Goal: Task Accomplishment & Management: Use online tool/utility

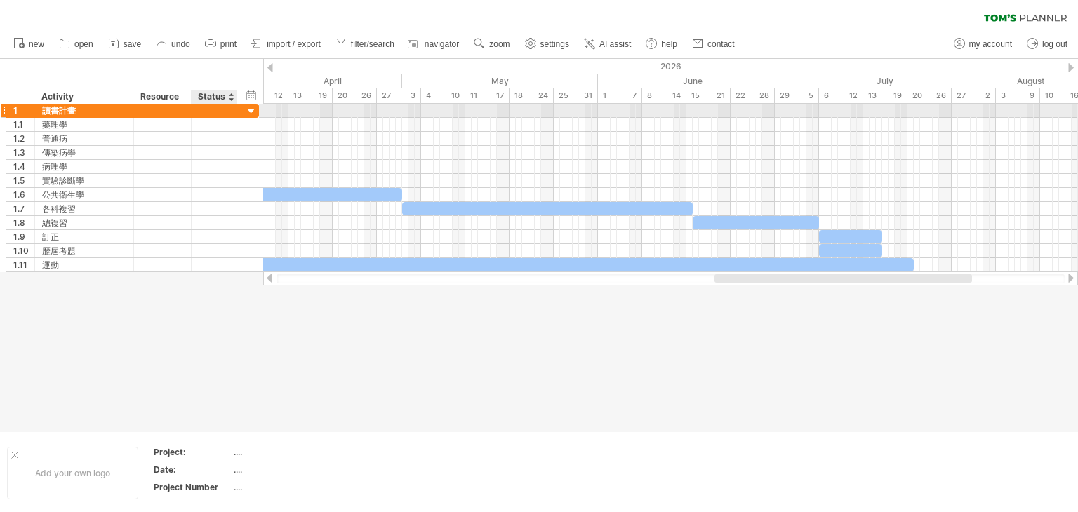
click at [249, 110] on div at bounding box center [251, 111] width 13 height 13
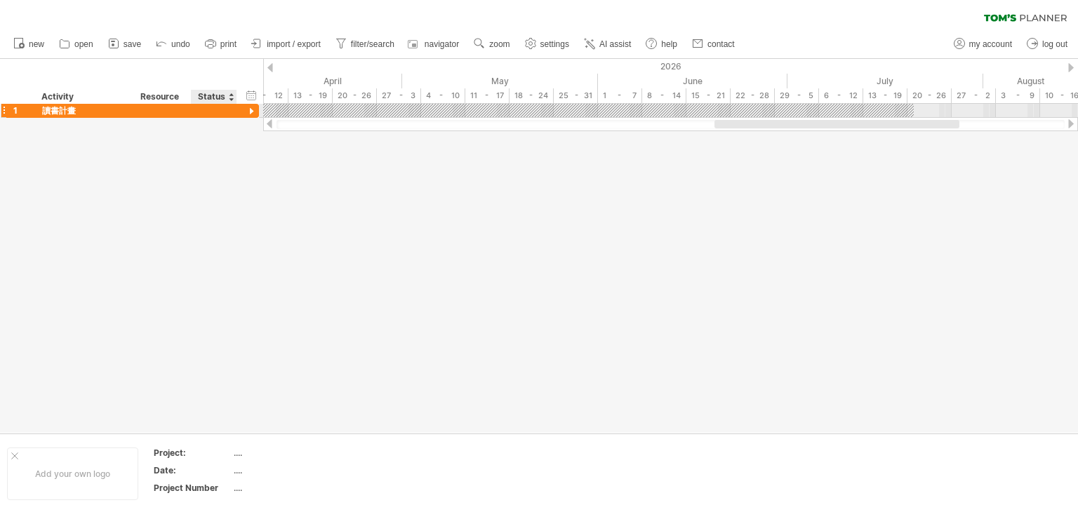
click at [249, 110] on div at bounding box center [251, 111] width 13 height 13
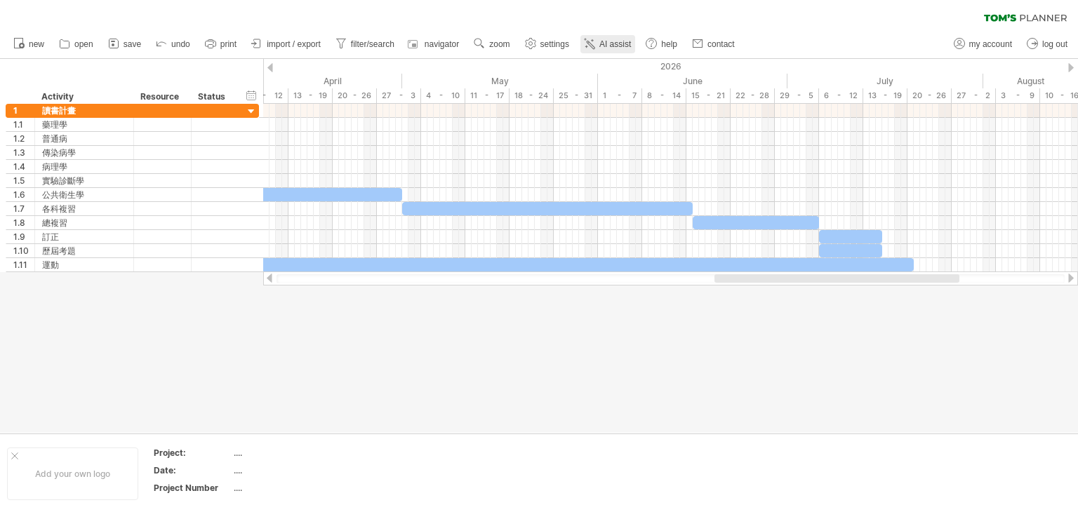
click at [612, 49] on link "AI assist" at bounding box center [607, 44] width 55 height 18
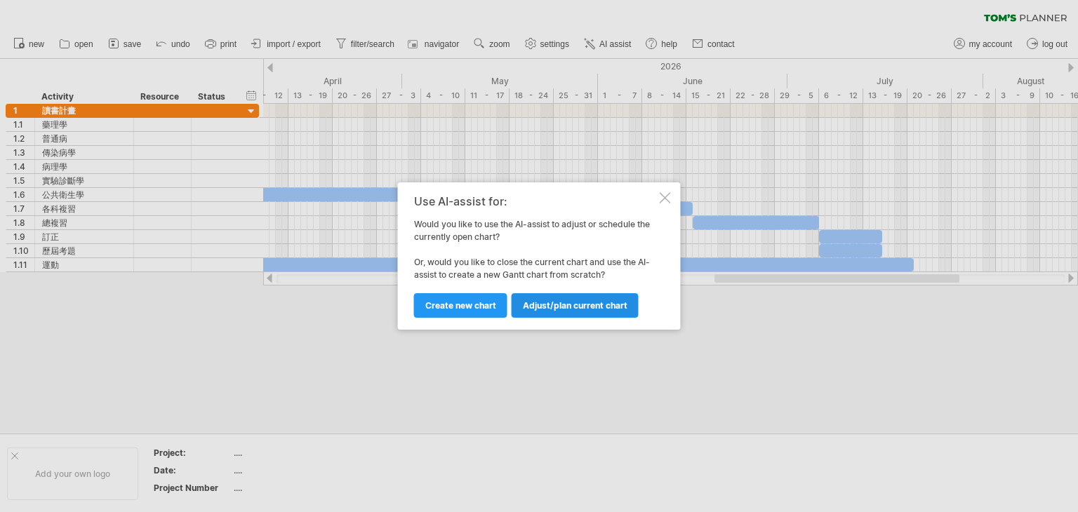
click at [577, 310] on span "Adjust/plan current chart" at bounding box center [575, 305] width 105 height 11
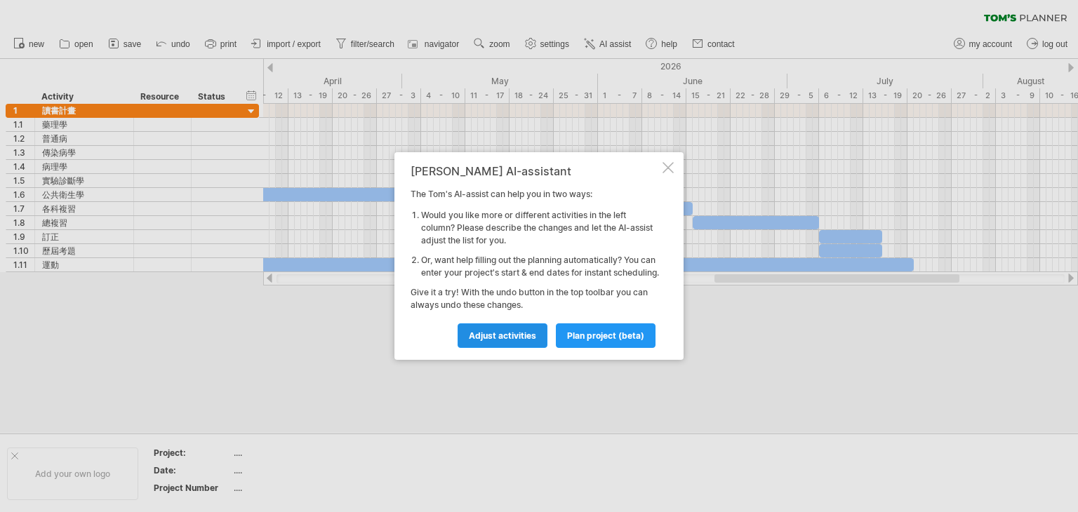
click at [533, 348] on link "Adjust activities" at bounding box center [503, 335] width 90 height 25
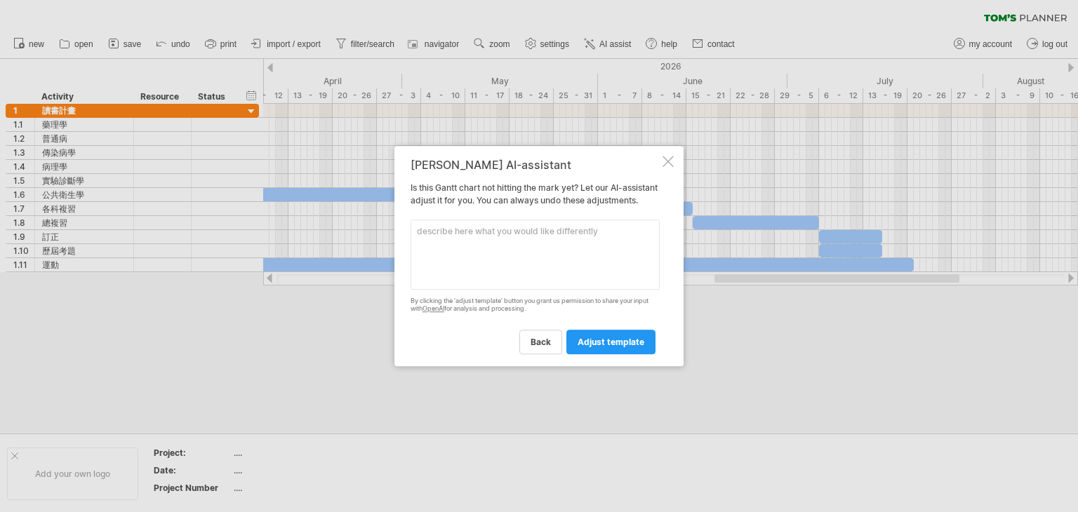
click at [537, 241] on textarea at bounding box center [534, 255] width 249 height 70
click at [550, 343] on span "back" at bounding box center [540, 342] width 20 height 11
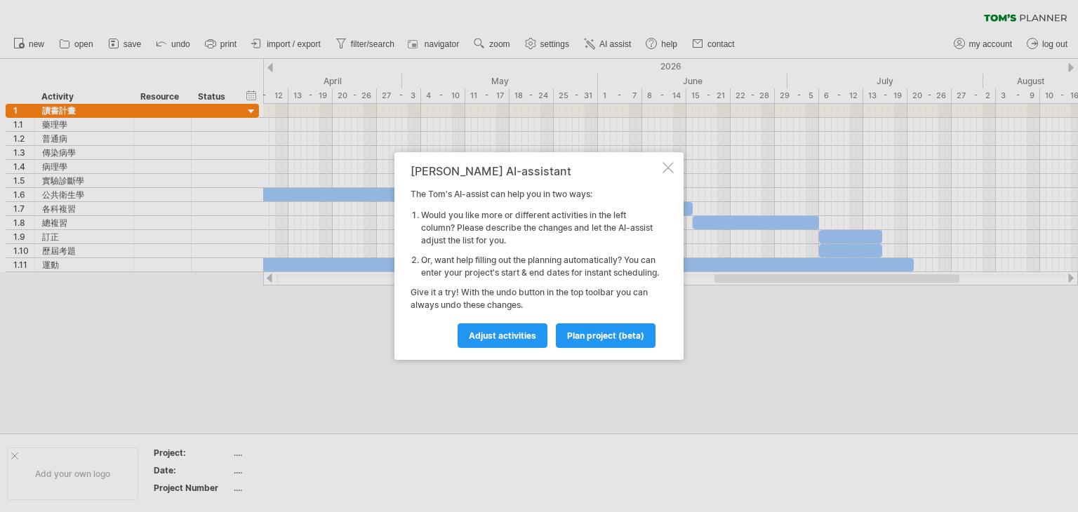
click at [668, 162] on div at bounding box center [667, 167] width 11 height 11
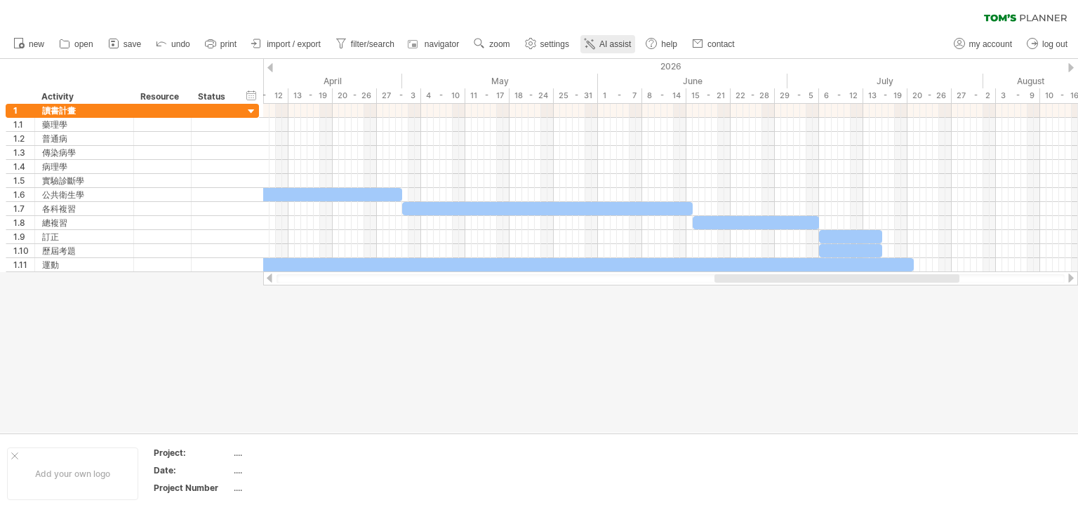
click at [617, 41] on span "AI assist" at bounding box center [615, 44] width 32 height 10
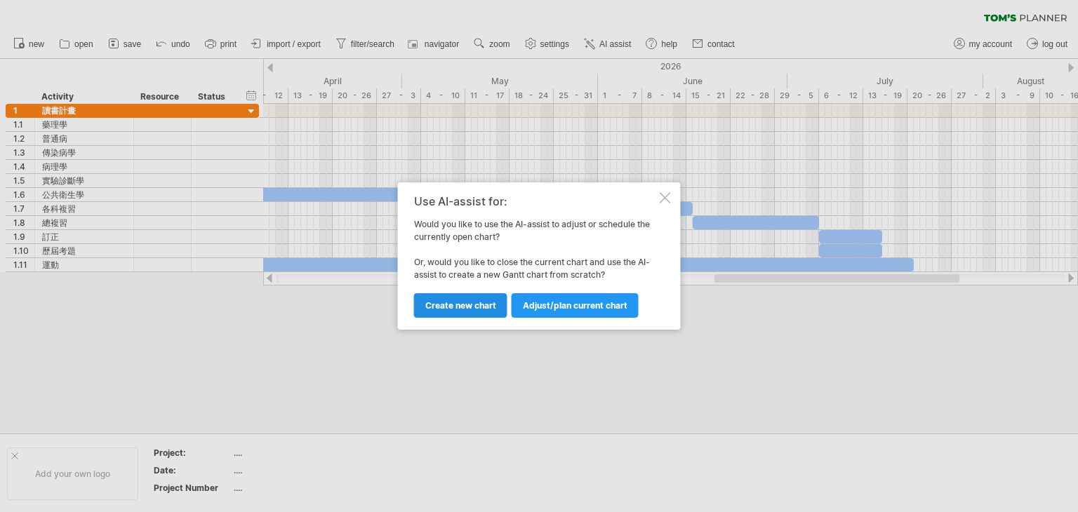
click at [488, 307] on span "Create new chart" at bounding box center [460, 305] width 71 height 11
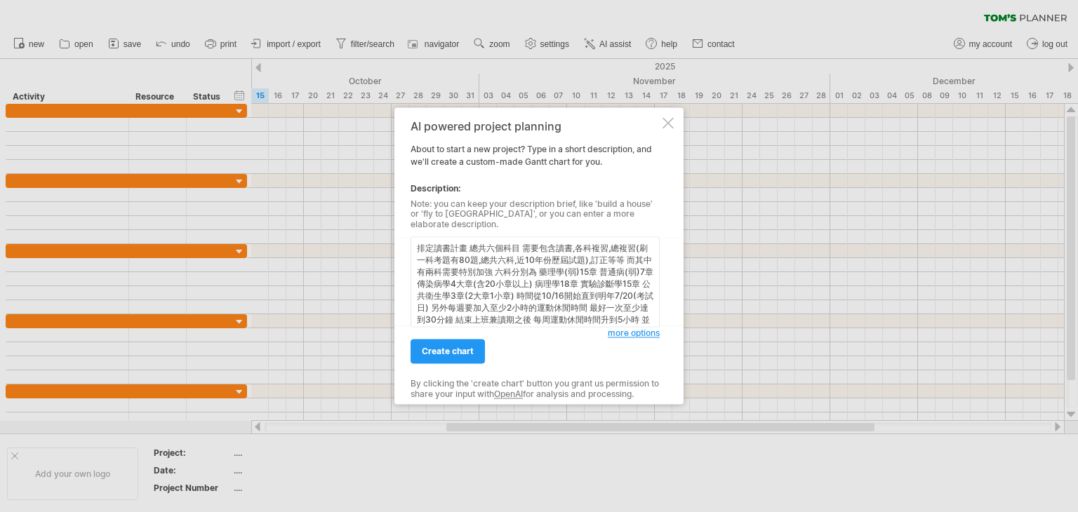
scroll to position [27, 0]
type textarea "排定讀書計畫 總共六個科目 需要包含讀書,各科複習,總複習(刷一科考題有80題,總共六科,近10年份歷屆試題),訂正等等 而其中有兩科需要特別加強 六科分別為…"
click at [618, 328] on span "more options" at bounding box center [634, 333] width 52 height 11
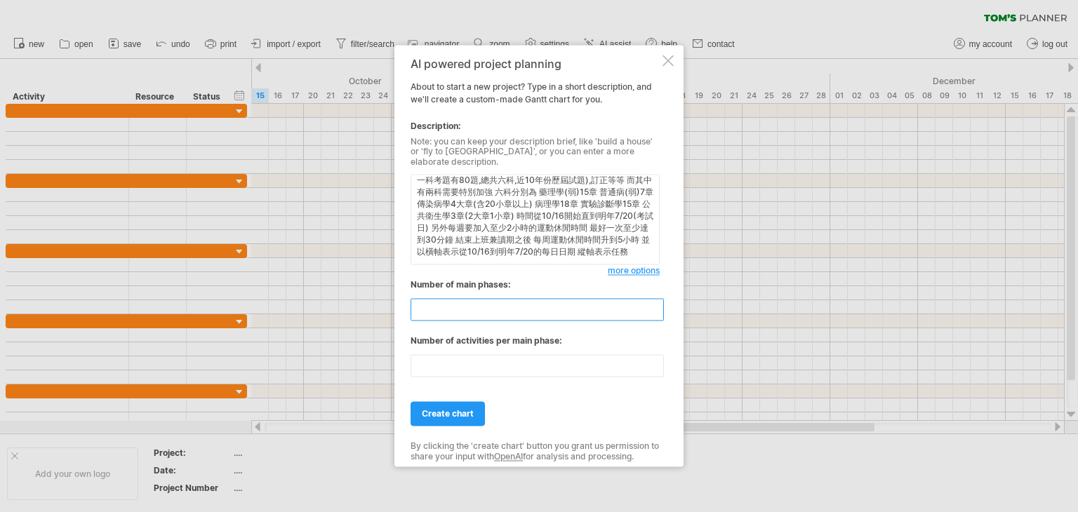
click at [656, 310] on input "*" at bounding box center [536, 310] width 253 height 22
click at [654, 310] on input "*" at bounding box center [536, 310] width 253 height 22
type input "*"
click at [654, 310] on input "*" at bounding box center [536, 310] width 253 height 22
click at [659, 364] on input "**" at bounding box center [536, 366] width 253 height 22
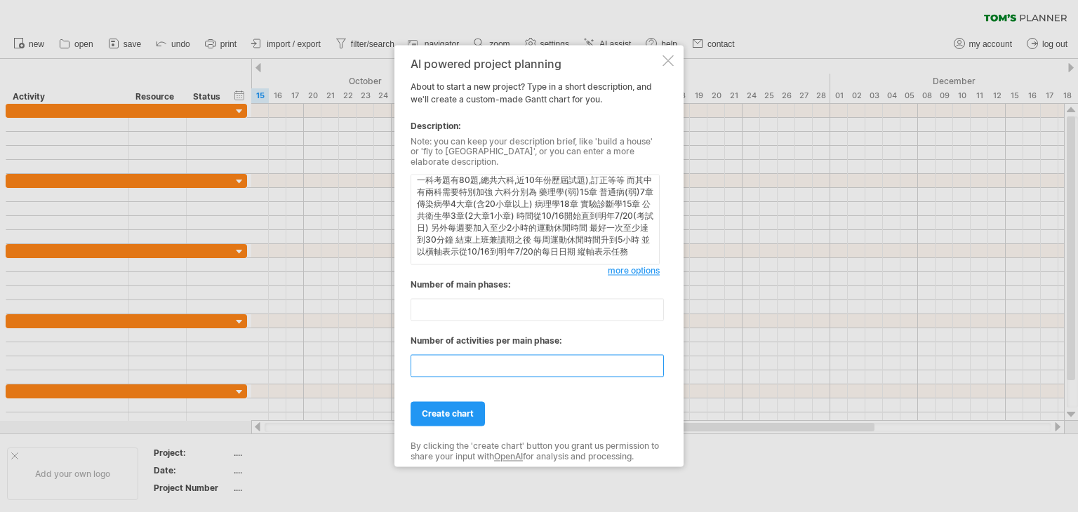
click at [659, 364] on input "**" at bounding box center [536, 366] width 253 height 22
click at [659, 364] on input "*" at bounding box center [536, 366] width 253 height 22
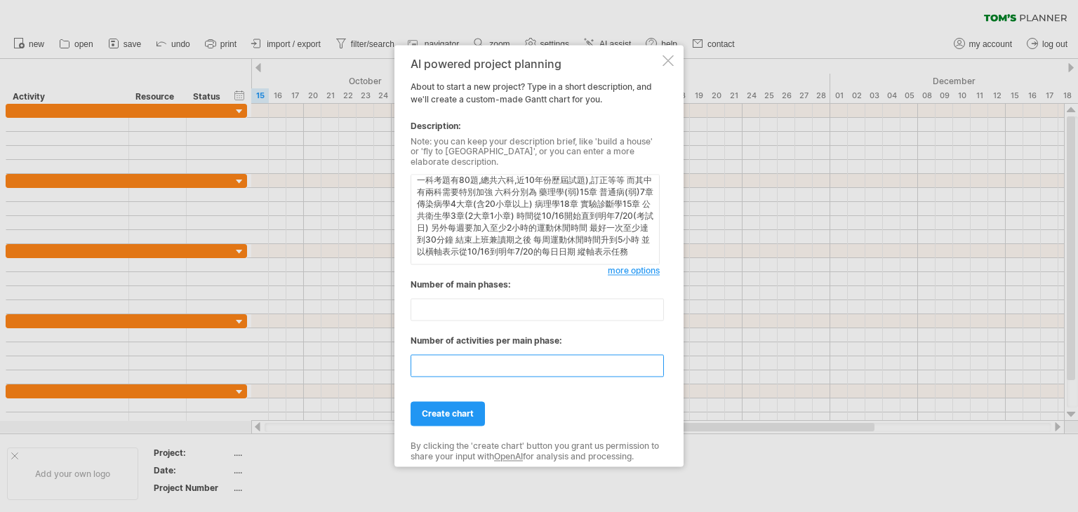
type input "*"
click at [659, 364] on input "*" at bounding box center [536, 366] width 253 height 22
click at [449, 409] on span "create chart" at bounding box center [448, 414] width 52 height 11
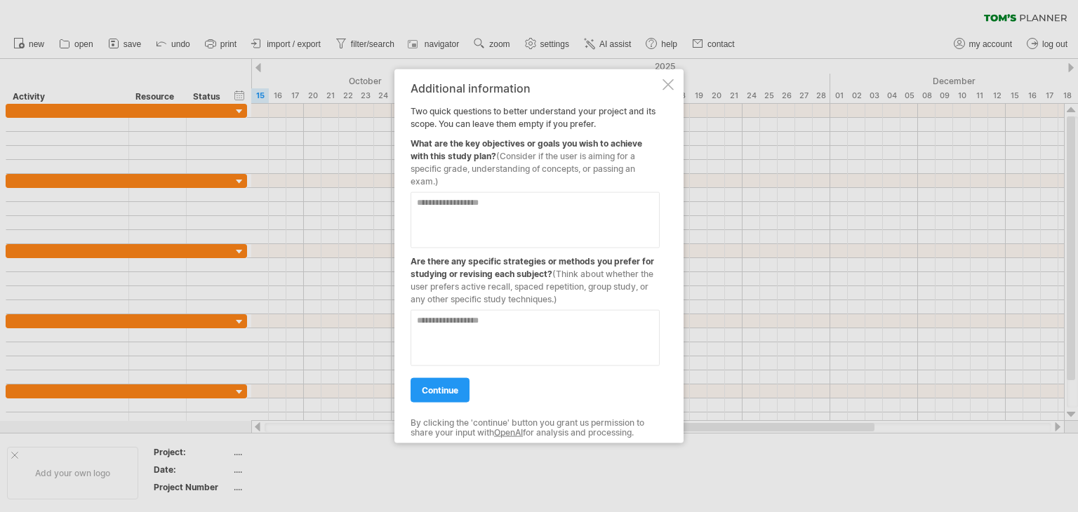
click at [481, 207] on textarea at bounding box center [534, 220] width 249 height 56
drag, startPoint x: 596, startPoint y: 166, endPoint x: 603, endPoint y: 174, distance: 10.4
click at [603, 174] on div "What are the key objectives or goals you wish to achieve with this study plan? …" at bounding box center [534, 160] width 249 height 58
drag, startPoint x: 598, startPoint y: 166, endPoint x: 603, endPoint y: 174, distance: 9.5
click at [599, 166] on span "(Consider if the user is aiming for a specific grade, understanding of concepts…" at bounding box center [522, 169] width 225 height 36
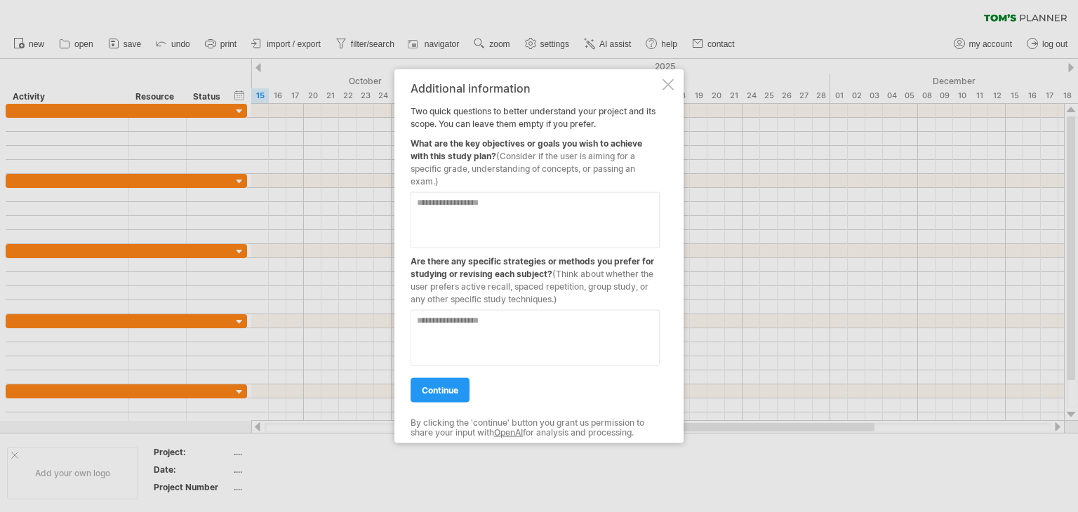
click at [564, 201] on textarea at bounding box center [534, 220] width 249 height 56
type textarea "*"
click at [506, 205] on textarea "**********" at bounding box center [534, 220] width 249 height 56
paste textarea "**********"
type textarea "**********"
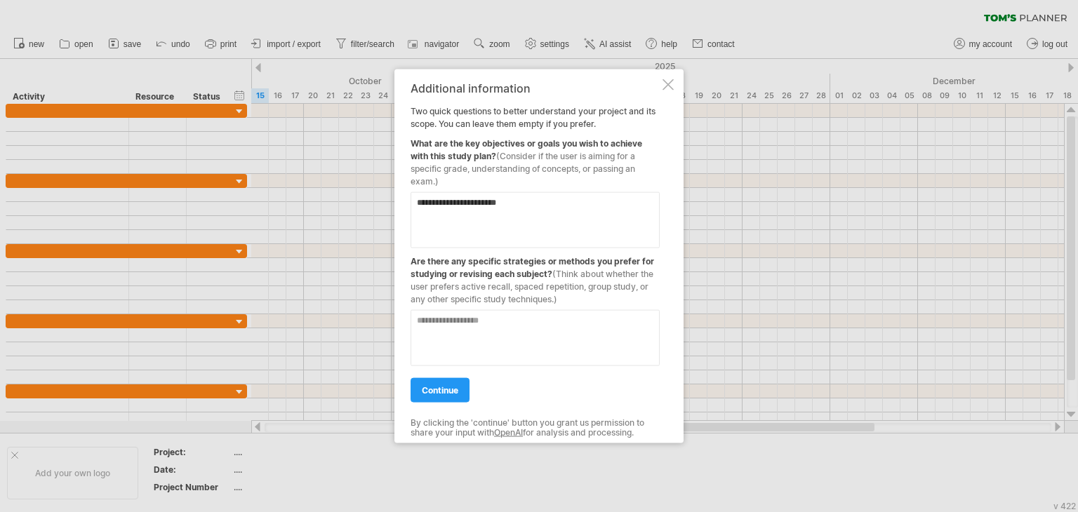
click at [469, 316] on textarea at bounding box center [534, 338] width 249 height 56
click at [514, 321] on textarea "**********" at bounding box center [534, 338] width 249 height 56
click at [467, 324] on textarea "**********" at bounding box center [534, 338] width 249 height 56
type textarea "**********"
click at [458, 389] on span "continue" at bounding box center [440, 390] width 36 height 11
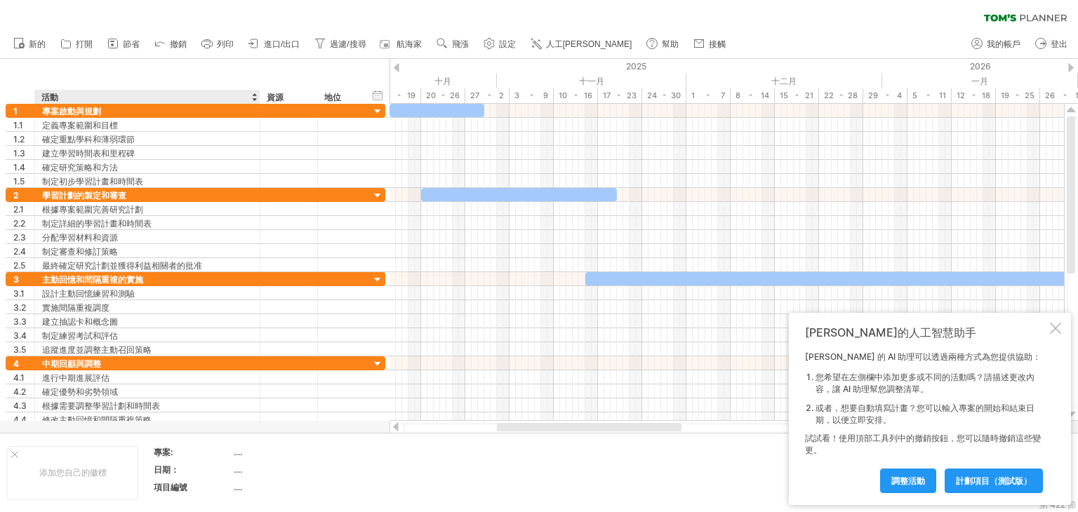
click at [236, 469] on font "...." at bounding box center [238, 470] width 8 height 11
click at [239, 469] on font "...." at bounding box center [238, 470] width 8 height 11
click at [239, 474] on div "...." at bounding box center [293, 470] width 118 height 12
click at [238, 472] on input "text" at bounding box center [290, 470] width 113 height 12
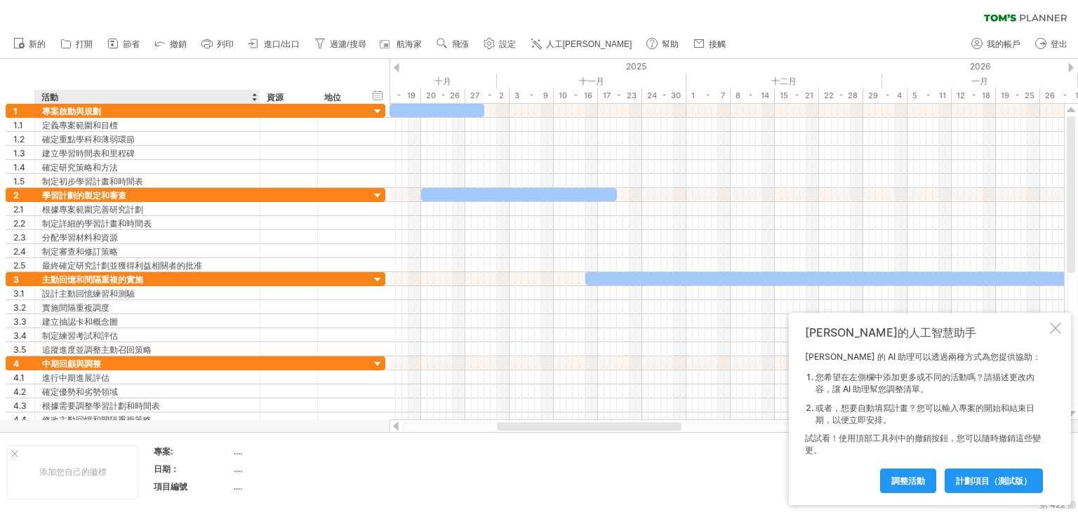
click at [226, 474] on div "日期：" at bounding box center [192, 469] width 77 height 12
type input "**"
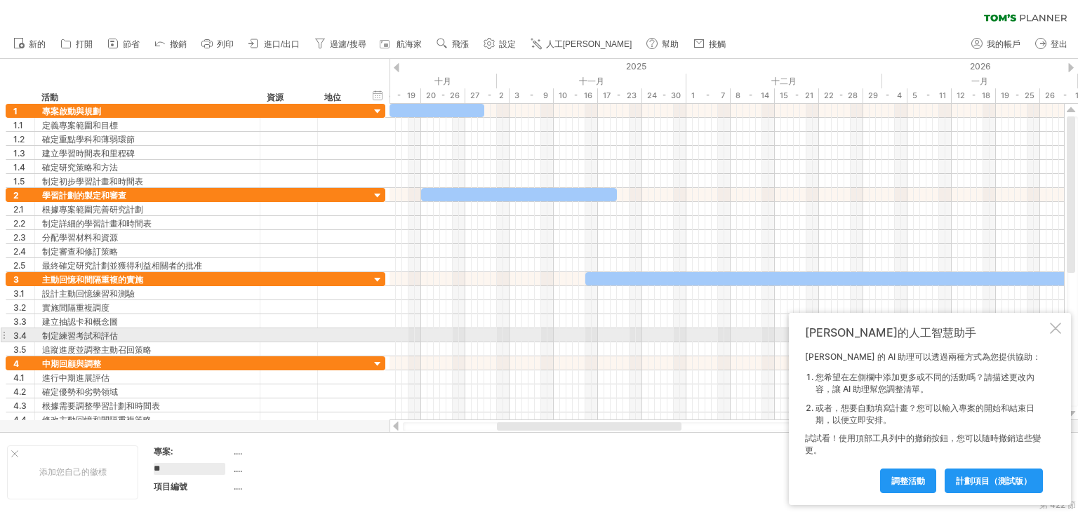
click at [1052, 328] on div at bounding box center [1055, 328] width 11 height 11
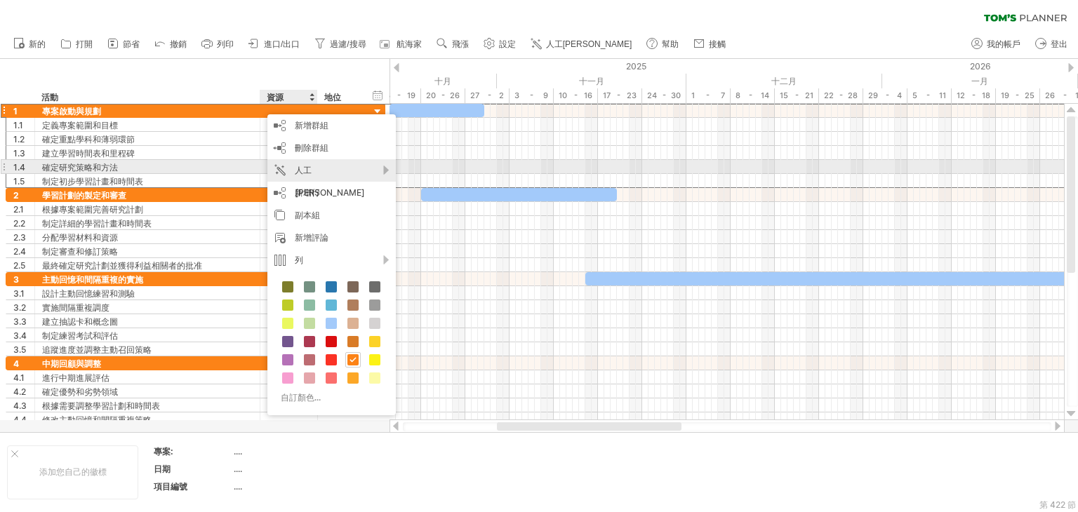
click at [371, 172] on div "人工[PERSON_NAME]" at bounding box center [331, 181] width 128 height 45
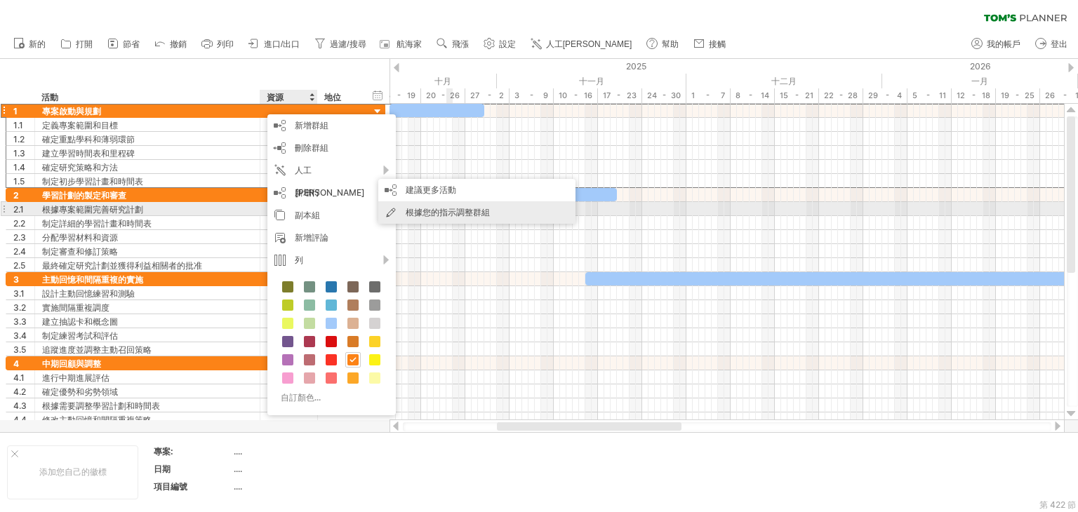
click at [465, 211] on font "根據您的指示調整群組" at bounding box center [448, 212] width 84 height 11
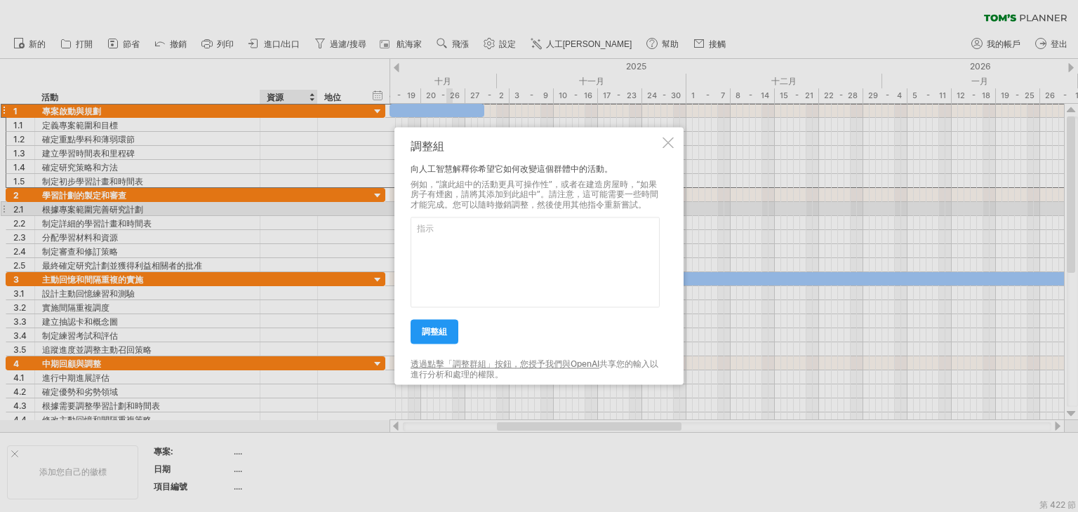
click at [671, 141] on div at bounding box center [667, 142] width 11 height 11
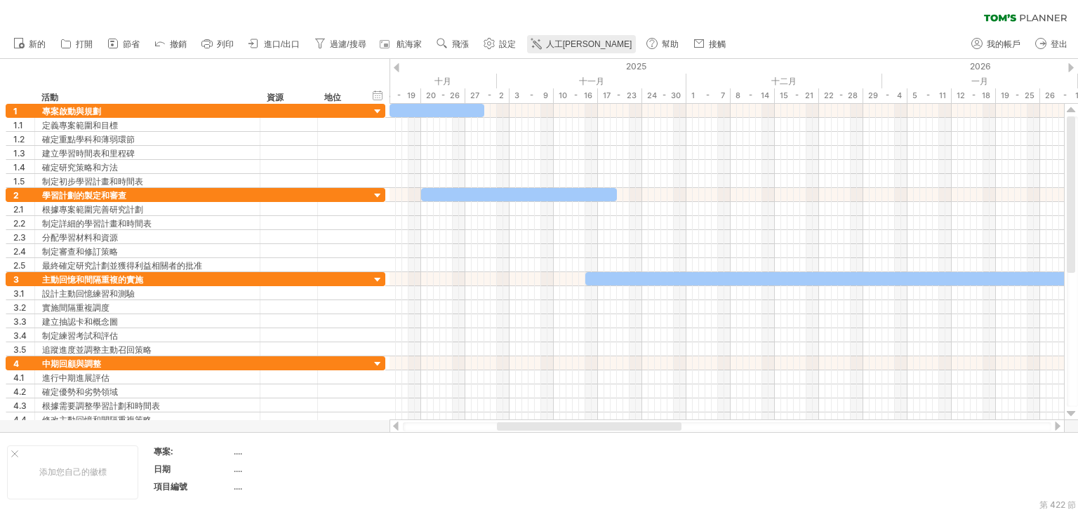
click at [566, 44] on font "人工[PERSON_NAME]" at bounding box center [589, 44] width 86 height 10
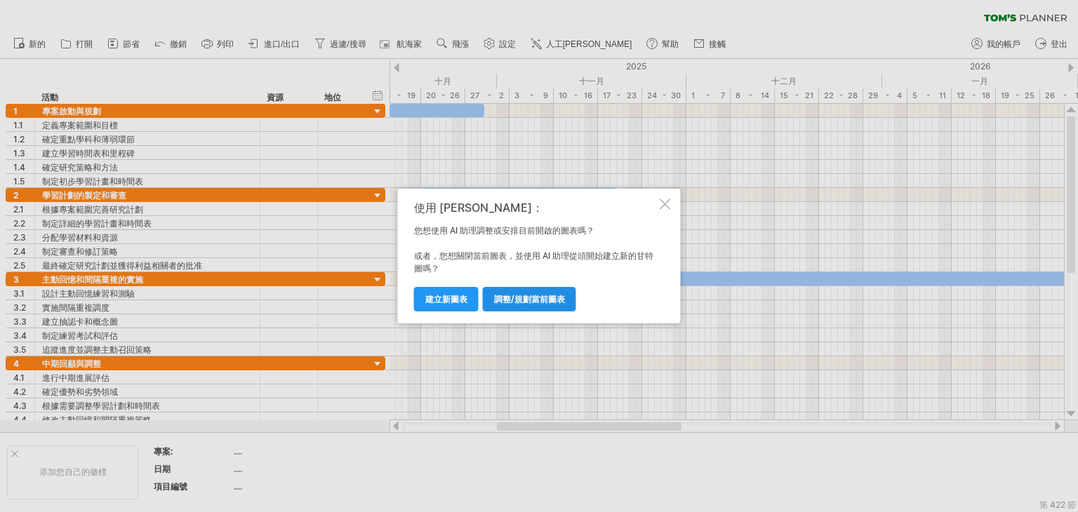
click at [530, 301] on font "調整/規劃當前圖表" at bounding box center [529, 299] width 71 height 11
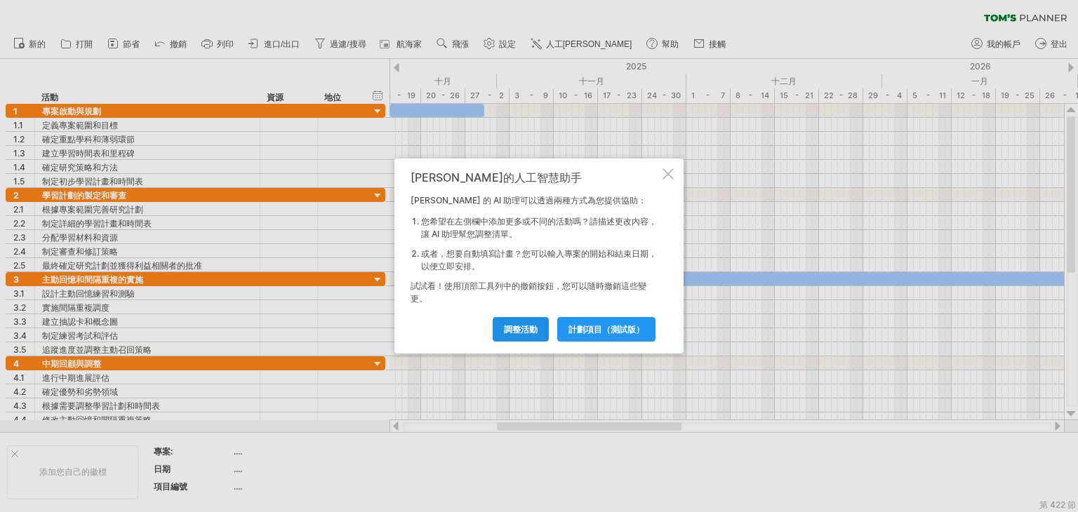
click at [519, 329] on font "調整活動" at bounding box center [521, 329] width 34 height 11
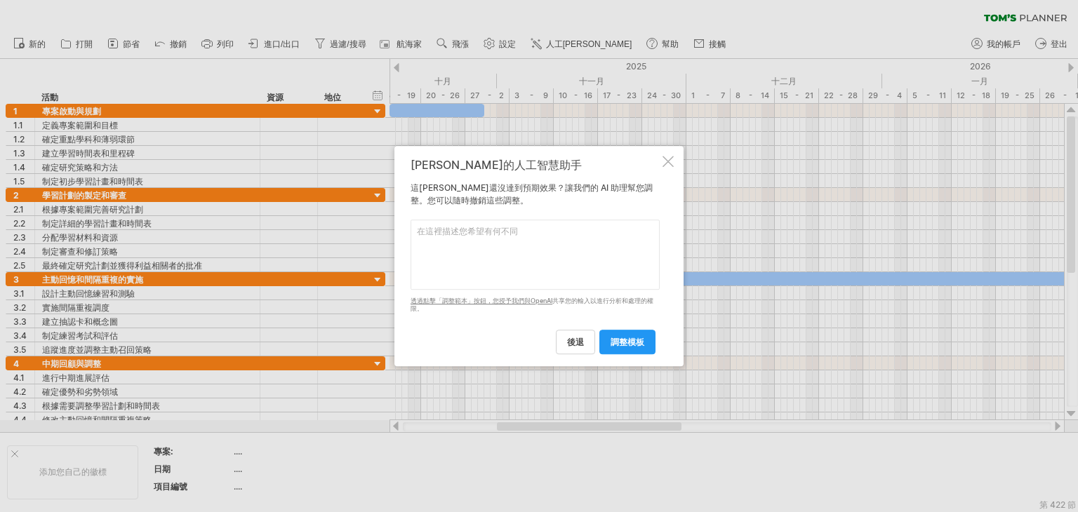
click at [488, 236] on textarea at bounding box center [534, 255] width 249 height 70
type textarea "我希望按照科目來排定活動"
click at [626, 342] on font "調整模板" at bounding box center [627, 342] width 34 height 11
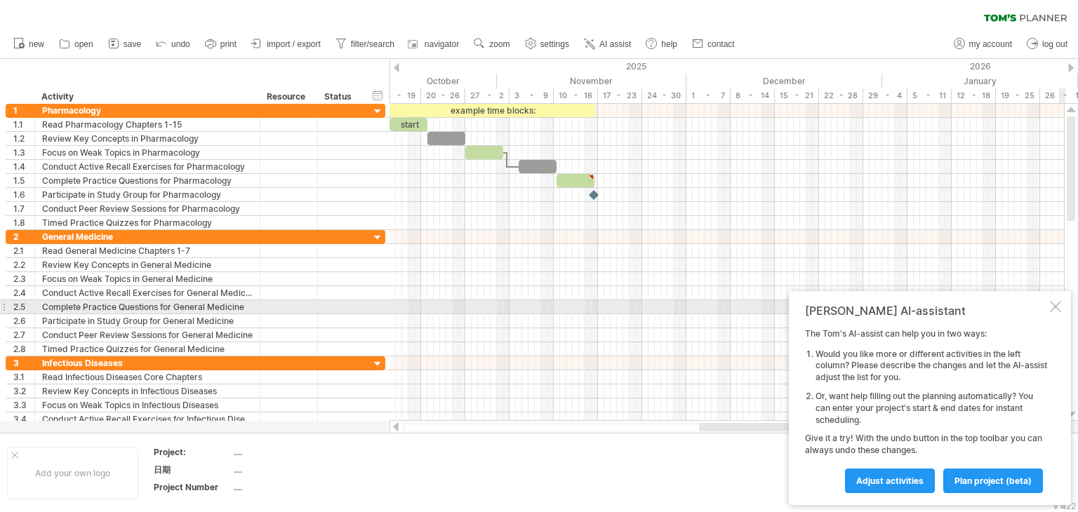
click at [1057, 308] on div at bounding box center [1055, 306] width 11 height 11
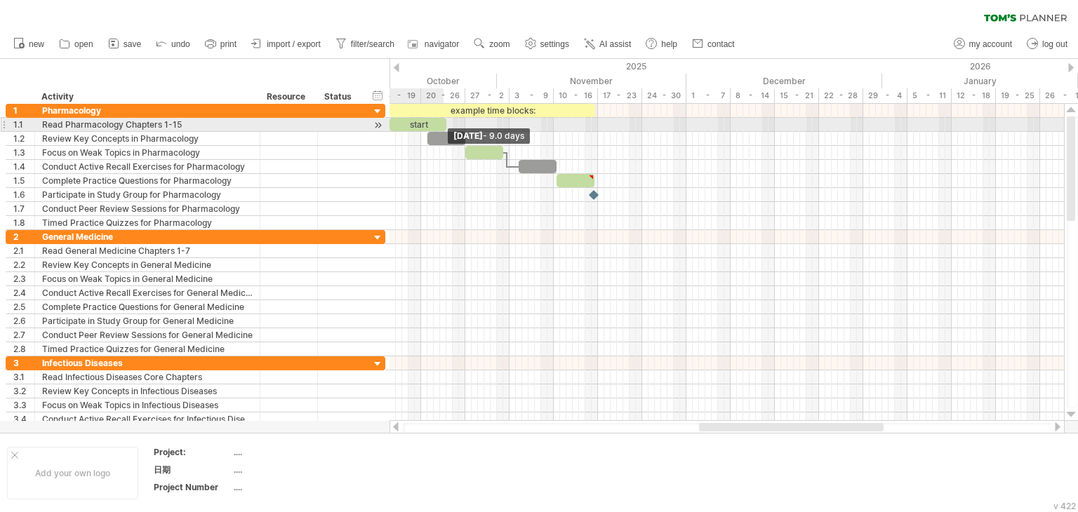
drag, startPoint x: 425, startPoint y: 126, endPoint x: 442, endPoint y: 127, distance: 17.6
click at [442, 127] on div "start" at bounding box center [417, 124] width 57 height 13
drag, startPoint x: 446, startPoint y: 126, endPoint x: 420, endPoint y: 128, distance: 26.1
click at [420, 128] on span at bounding box center [421, 124] width 6 height 13
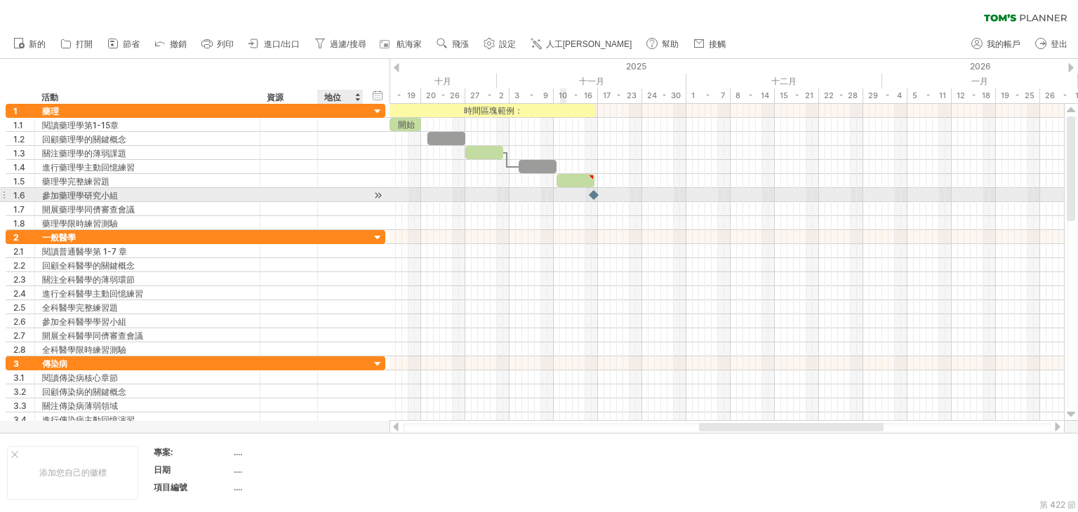
click at [377, 194] on div at bounding box center [377, 195] width 13 height 15
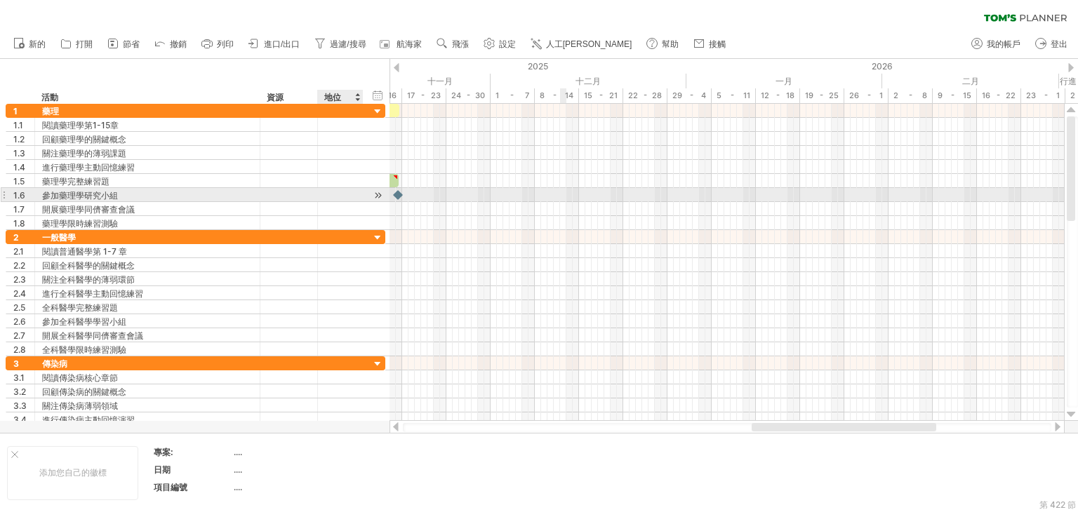
click at [377, 194] on div at bounding box center [377, 195] width 13 height 15
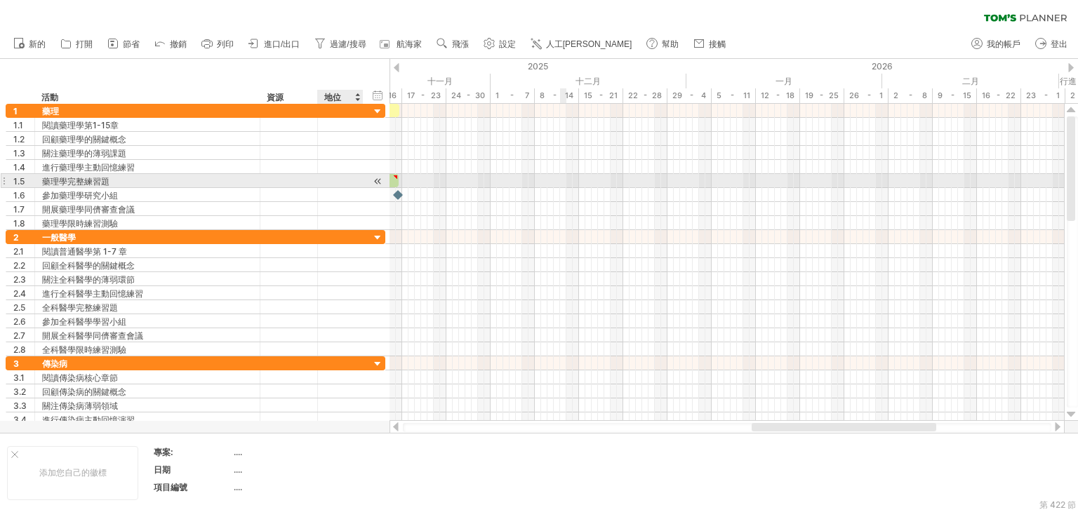
click at [376, 182] on div at bounding box center [377, 181] width 13 height 15
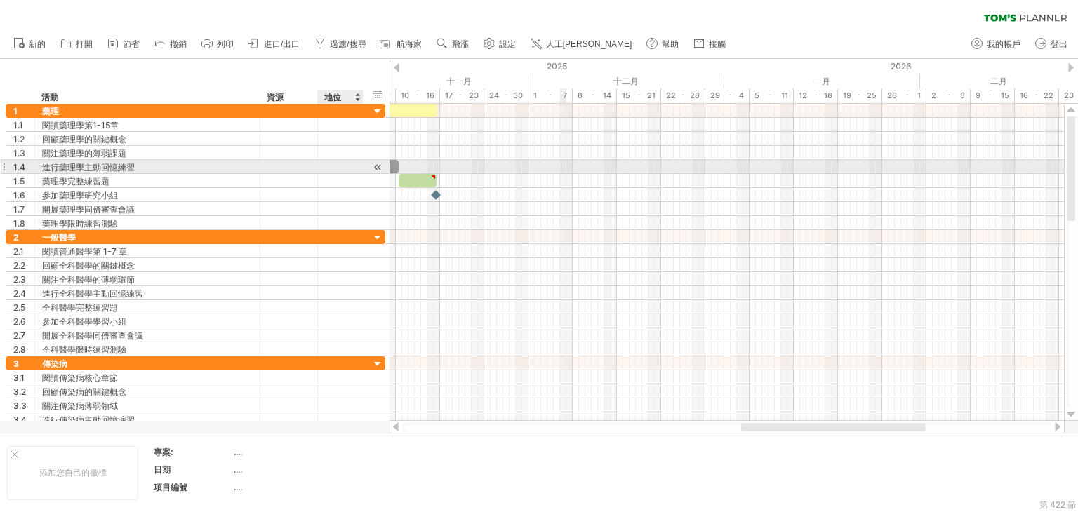
click at [377, 166] on div at bounding box center [377, 167] width 13 height 15
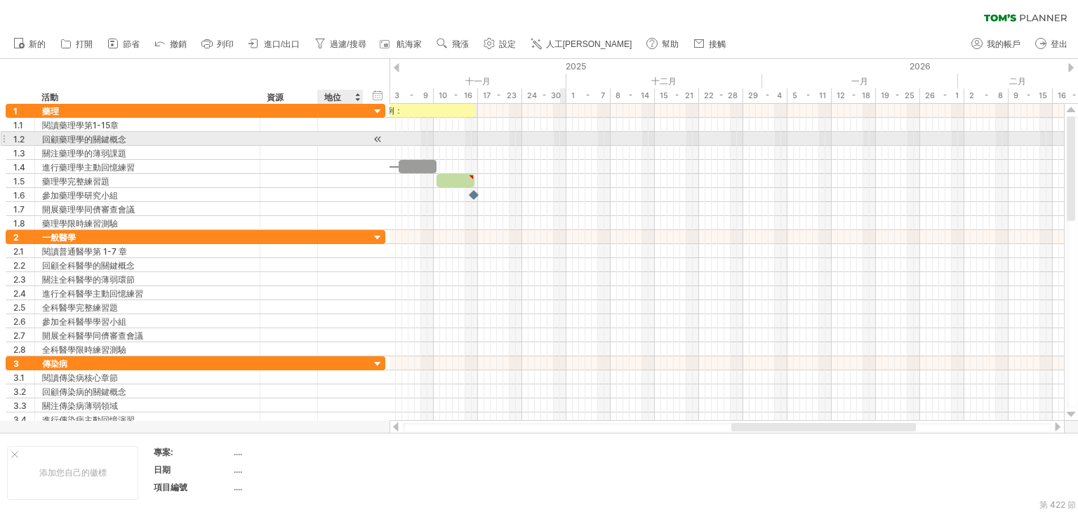
click at [376, 144] on div at bounding box center [377, 139] width 13 height 15
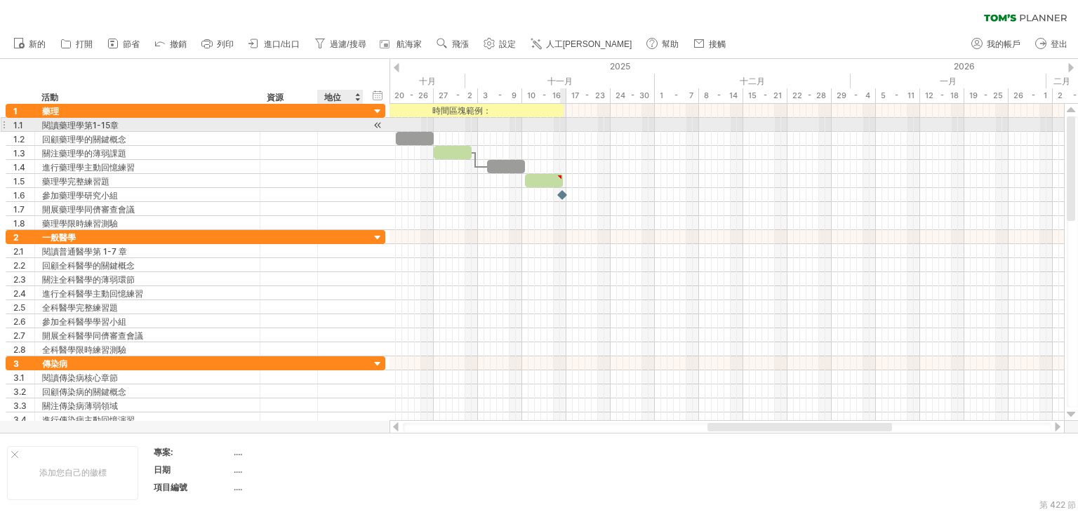
click at [372, 124] on div at bounding box center [377, 125] width 13 height 15
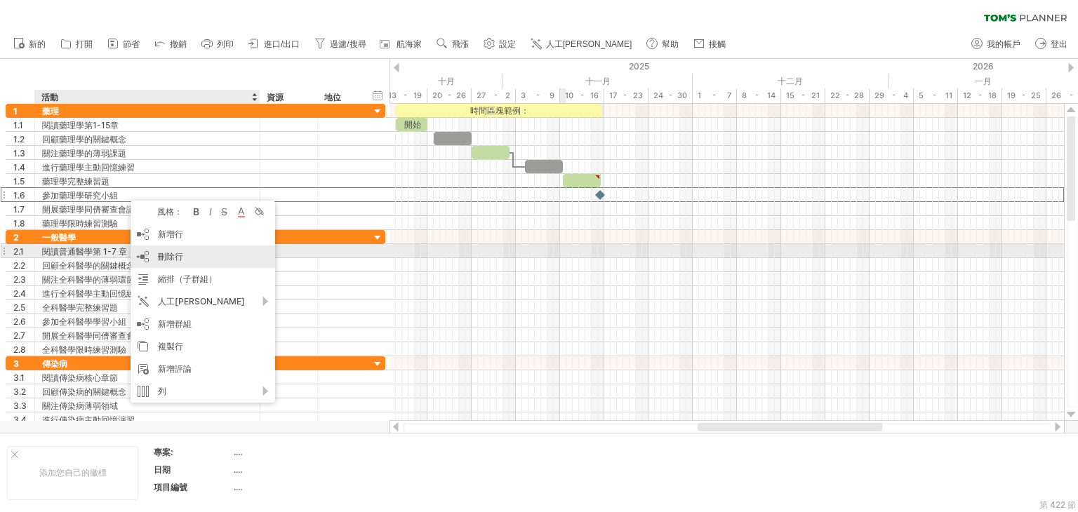
click at [204, 255] on div "刪除行 刪除選取的行" at bounding box center [203, 257] width 145 height 22
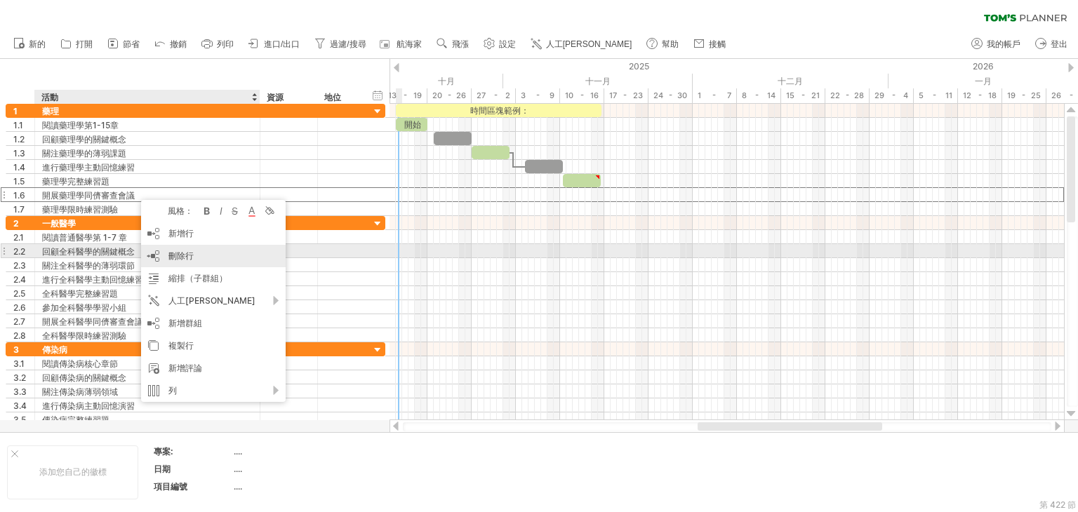
click at [200, 256] on div "刪除行 刪除選取的行" at bounding box center [213, 256] width 145 height 22
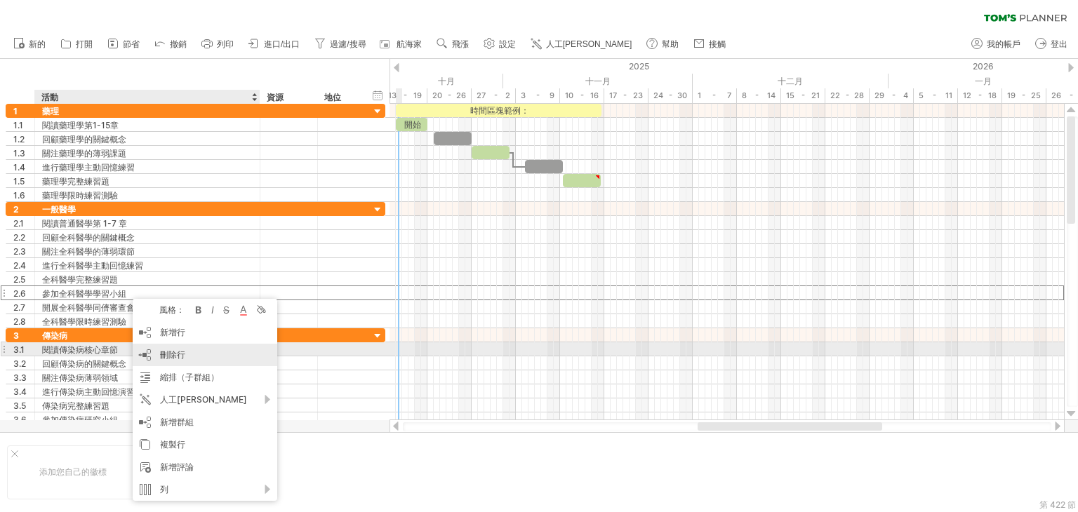
click at [189, 356] on div "刪除行 刪除選取的行" at bounding box center [205, 355] width 145 height 22
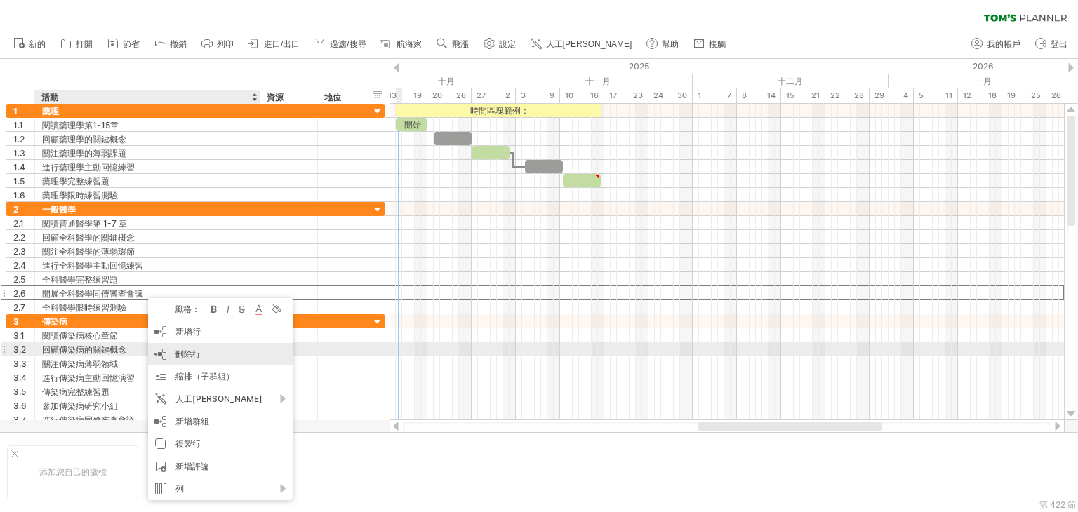
click at [195, 351] on font "刪除行" at bounding box center [187, 354] width 25 height 11
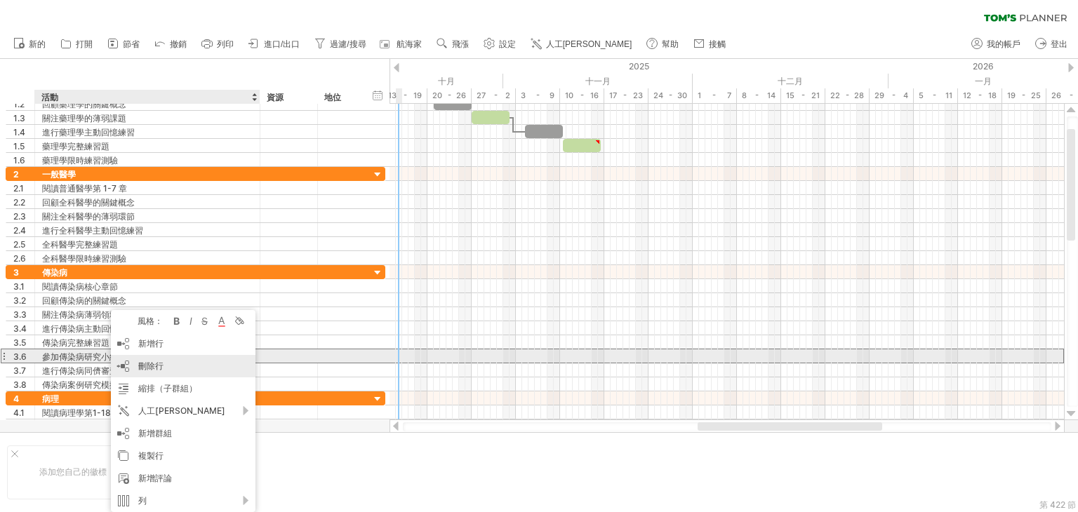
click at [159, 363] on font "刪除行" at bounding box center [150, 366] width 25 height 11
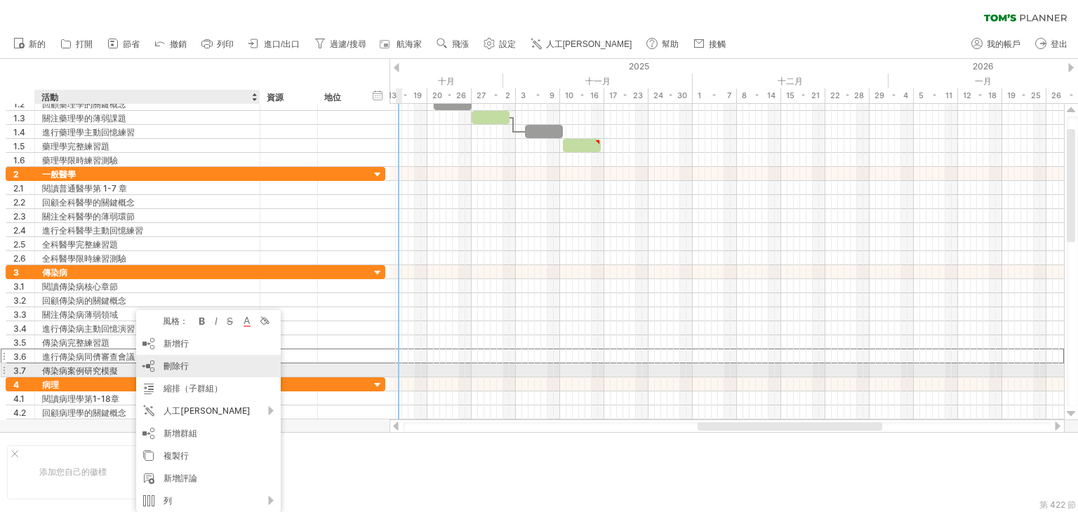
click at [176, 369] on font "刪除行" at bounding box center [175, 366] width 25 height 11
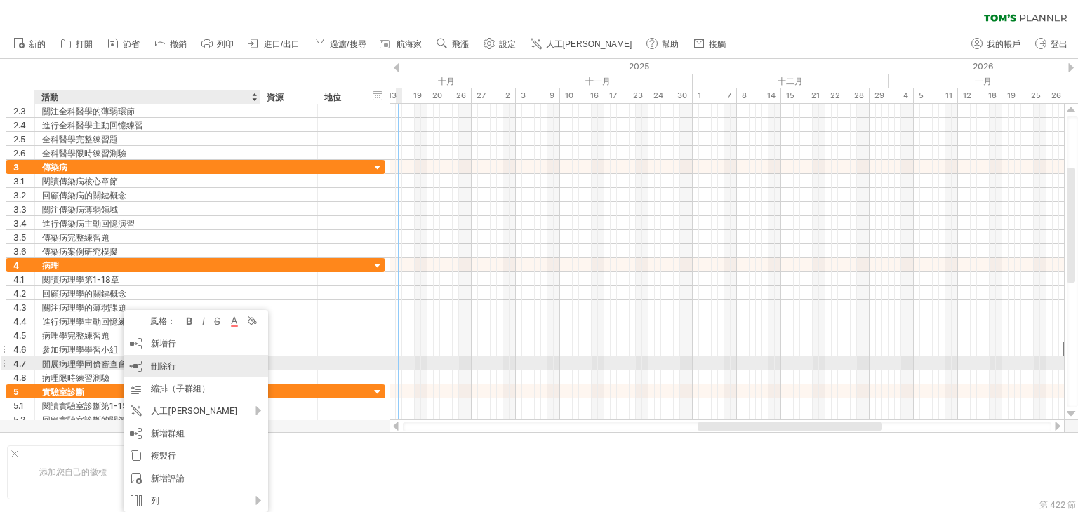
click at [163, 366] on font "刪除行" at bounding box center [163, 366] width 25 height 11
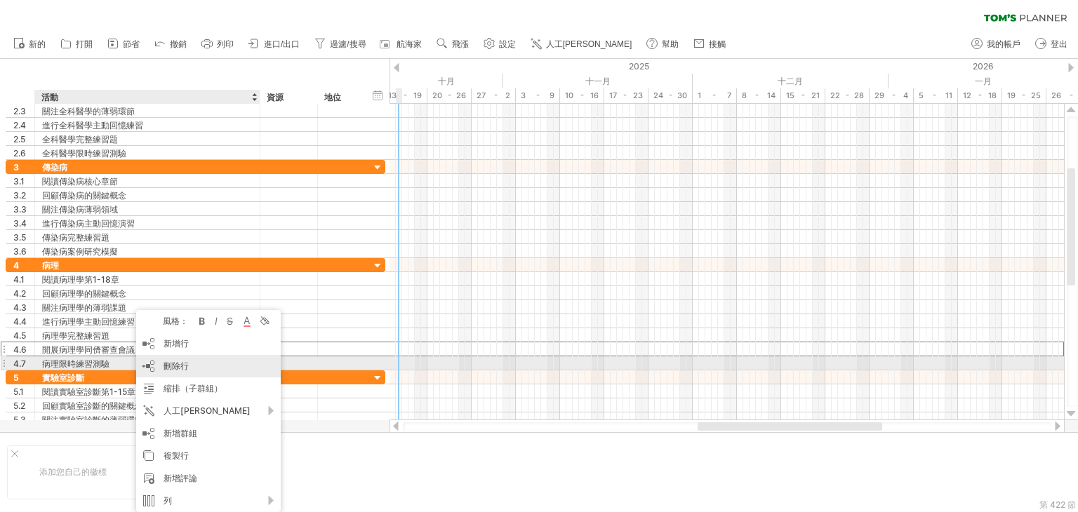
click at [168, 368] on font "刪除行" at bounding box center [175, 366] width 25 height 11
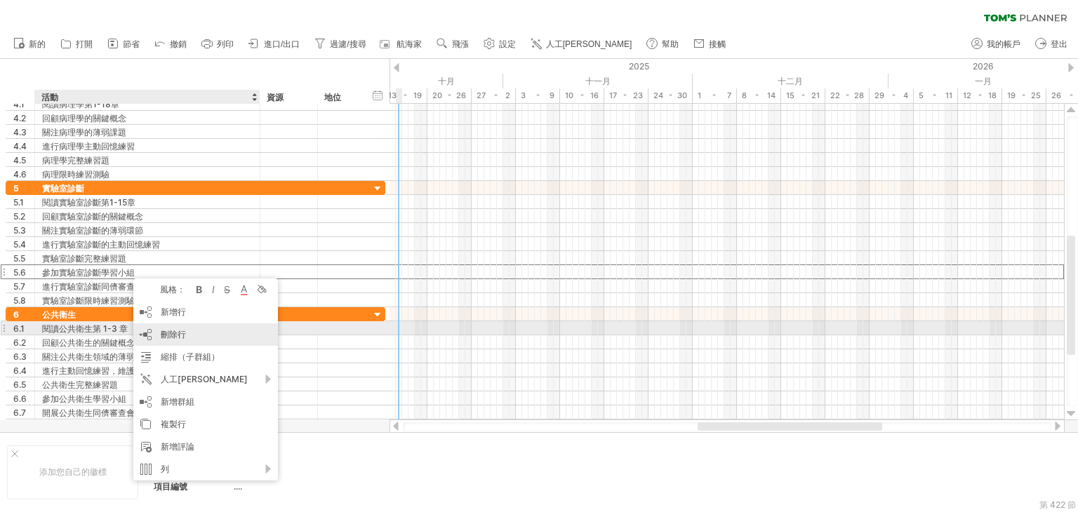
click at [192, 334] on div "刪除行 刪除選取的行" at bounding box center [205, 334] width 145 height 22
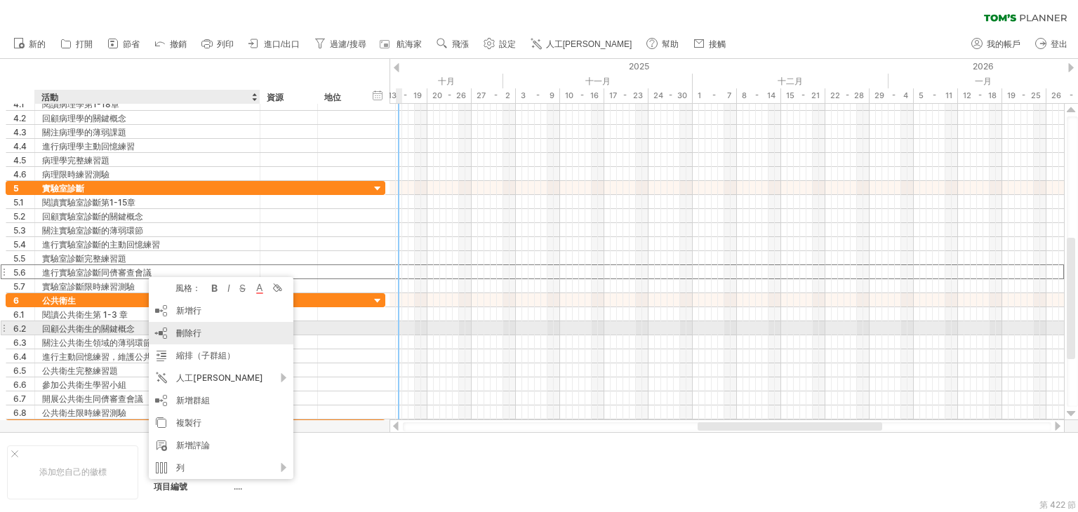
click at [199, 332] on font "刪除行" at bounding box center [188, 333] width 25 height 11
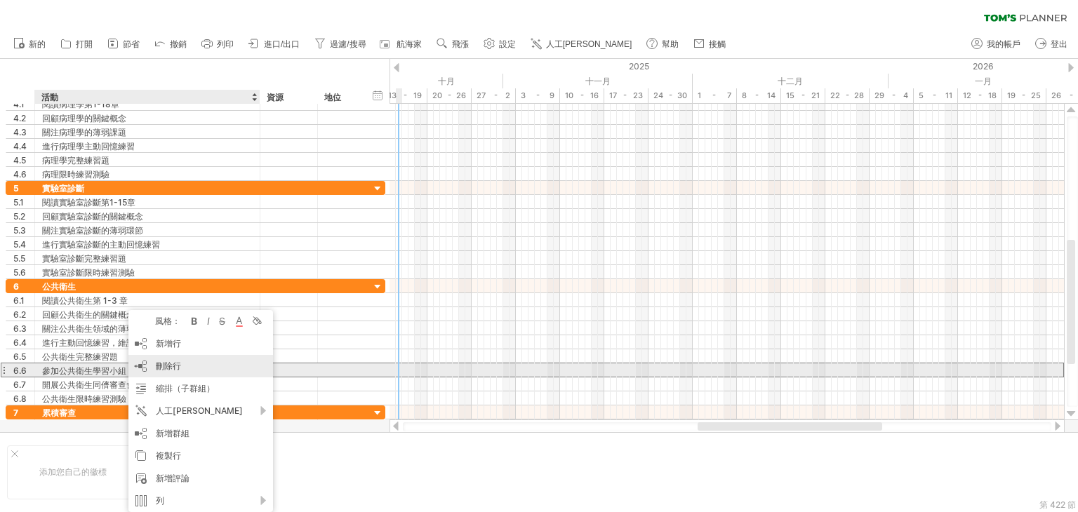
click at [177, 368] on font "刪除行" at bounding box center [168, 366] width 25 height 11
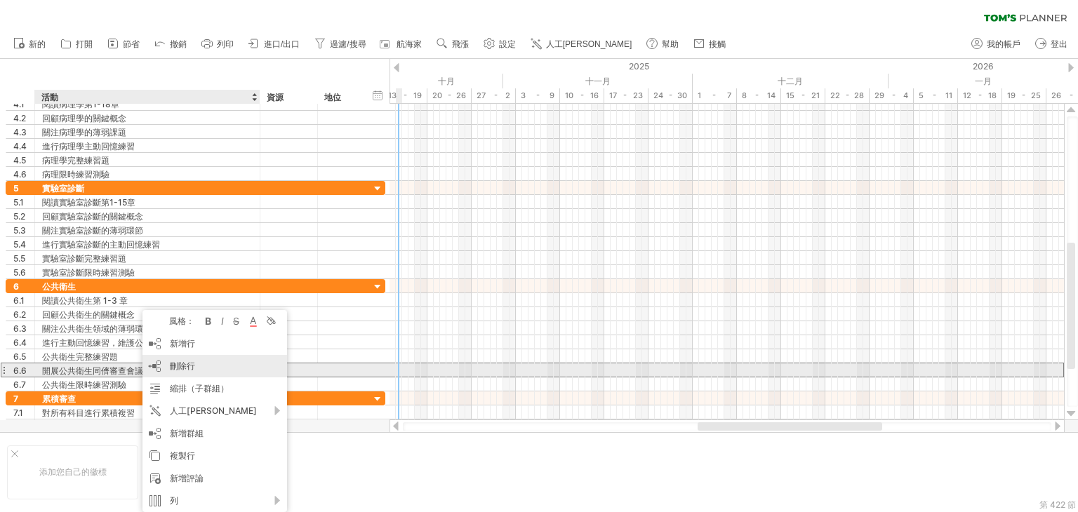
click at [177, 367] on font "刪除行" at bounding box center [182, 366] width 25 height 11
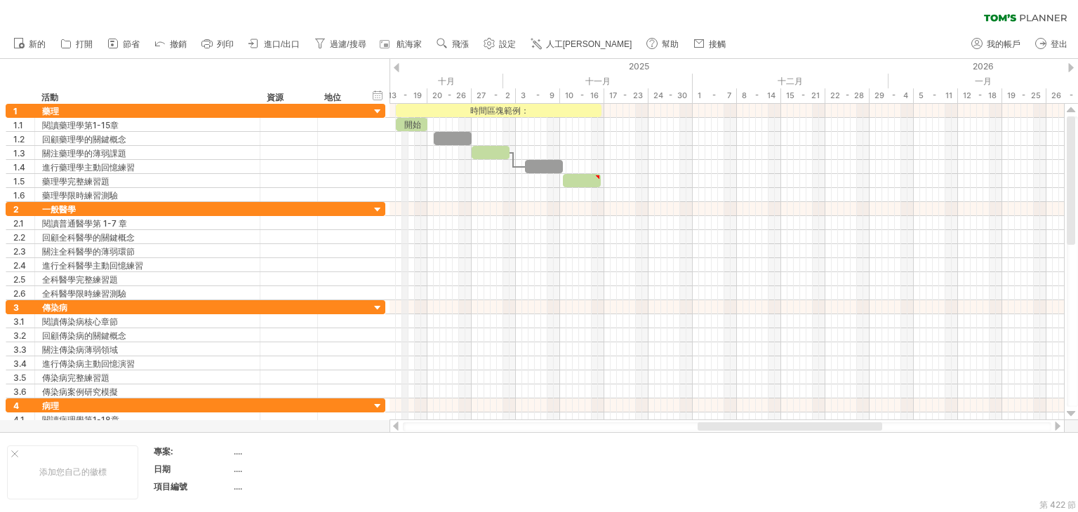
click at [404, 93] on font "13 - 19" at bounding box center [405, 96] width 34 height 10
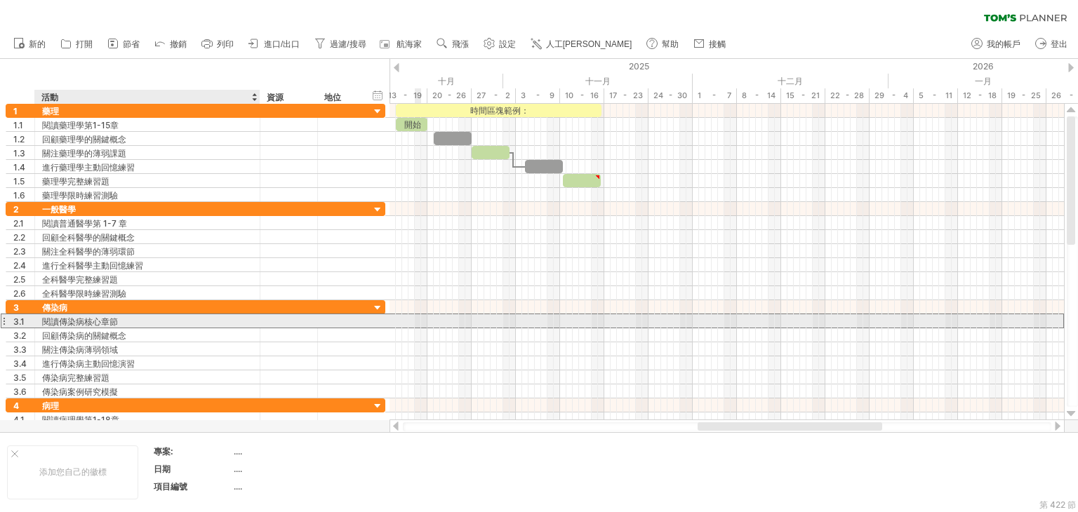
click at [107, 319] on font "閱讀傳染病核心章節" at bounding box center [80, 321] width 76 height 11
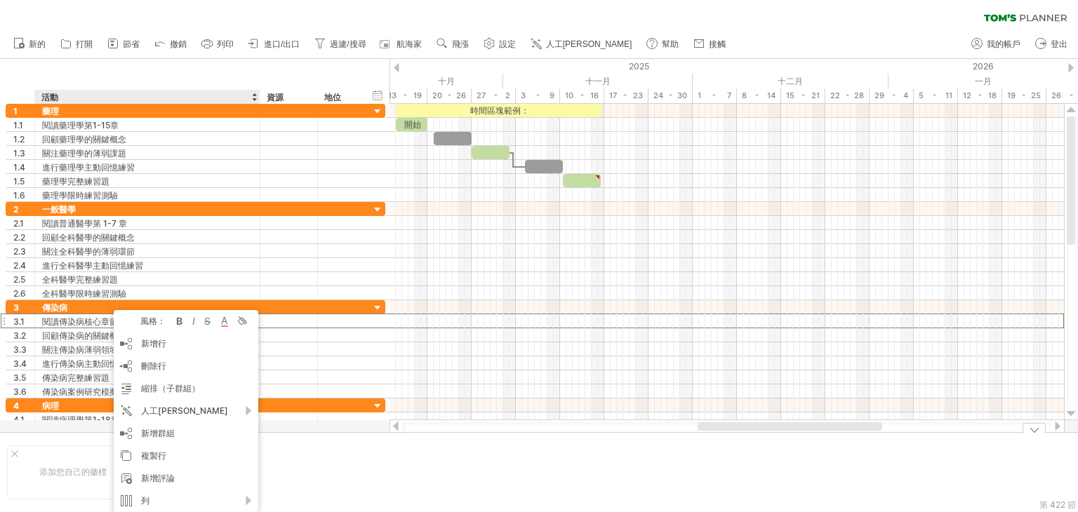
click at [359, 478] on td "專案: .... 日期 .... 項目編號 ...." at bounding box center [253, 473] width 216 height 54
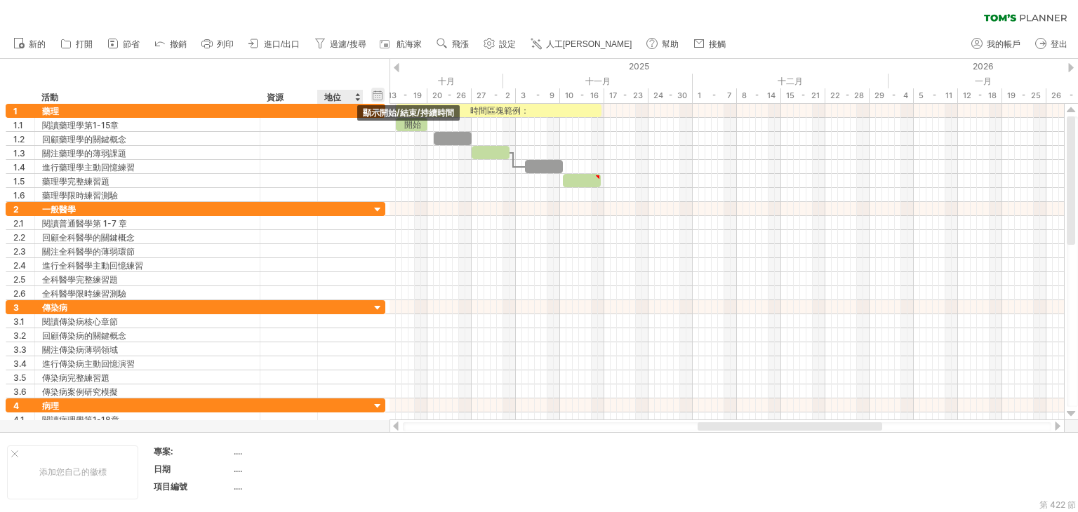
click at [379, 98] on div "隱藏開始/結束/持續時間 顯示開始/結束/持續時間" at bounding box center [377, 95] width 13 height 15
